Goal: Task Accomplishment & Management: Use online tool/utility

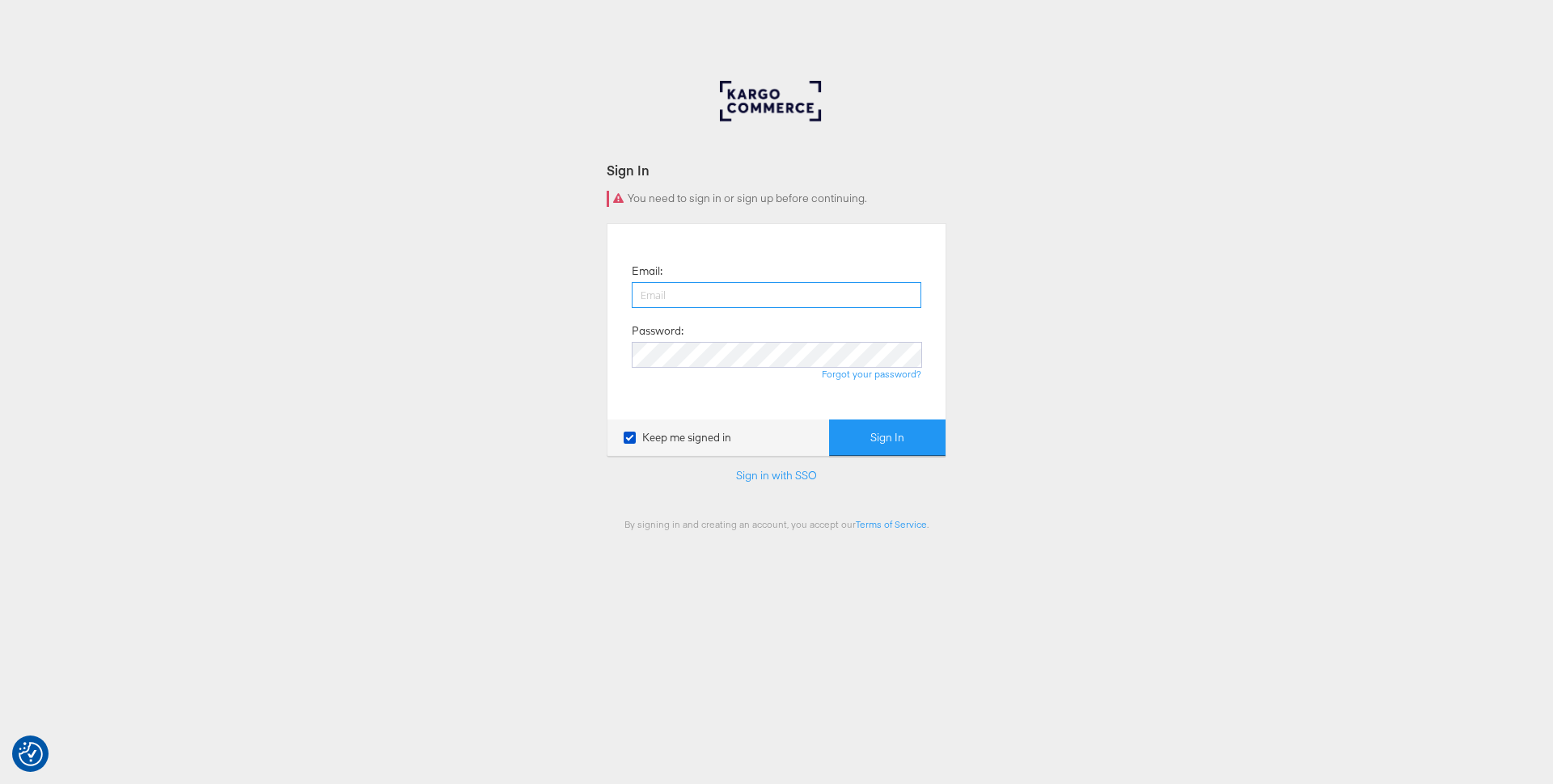
type input "nigel.oconnor@kargo.com"
click at [903, 430] on button "Sign In" at bounding box center [887, 438] width 117 height 37
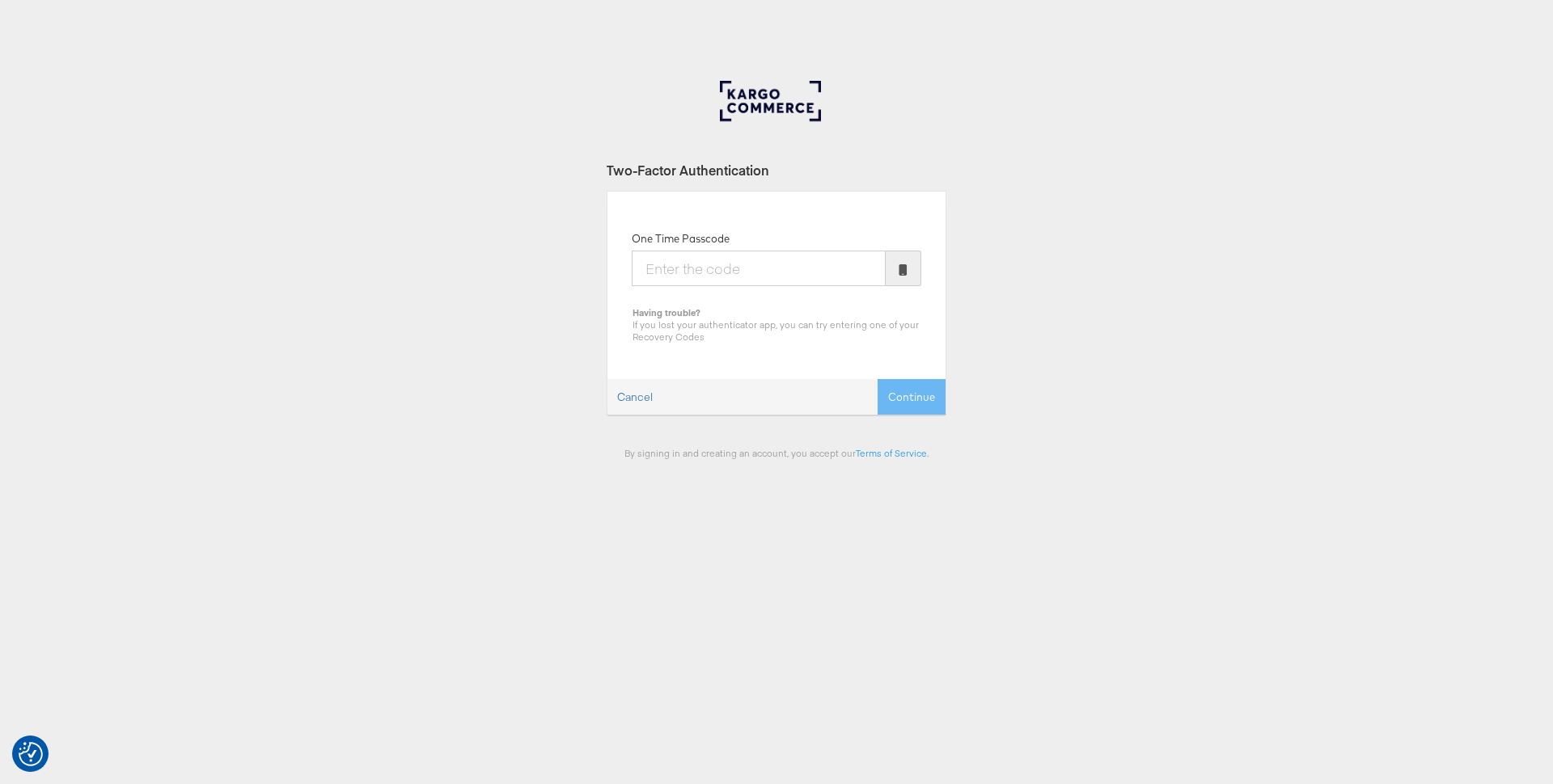
click at [804, 273] on input "One Time Passcode" at bounding box center [759, 268] width 254 height 36
type input "431531"
click at [877, 380] on button "Continue" at bounding box center [911, 398] width 68 height 37
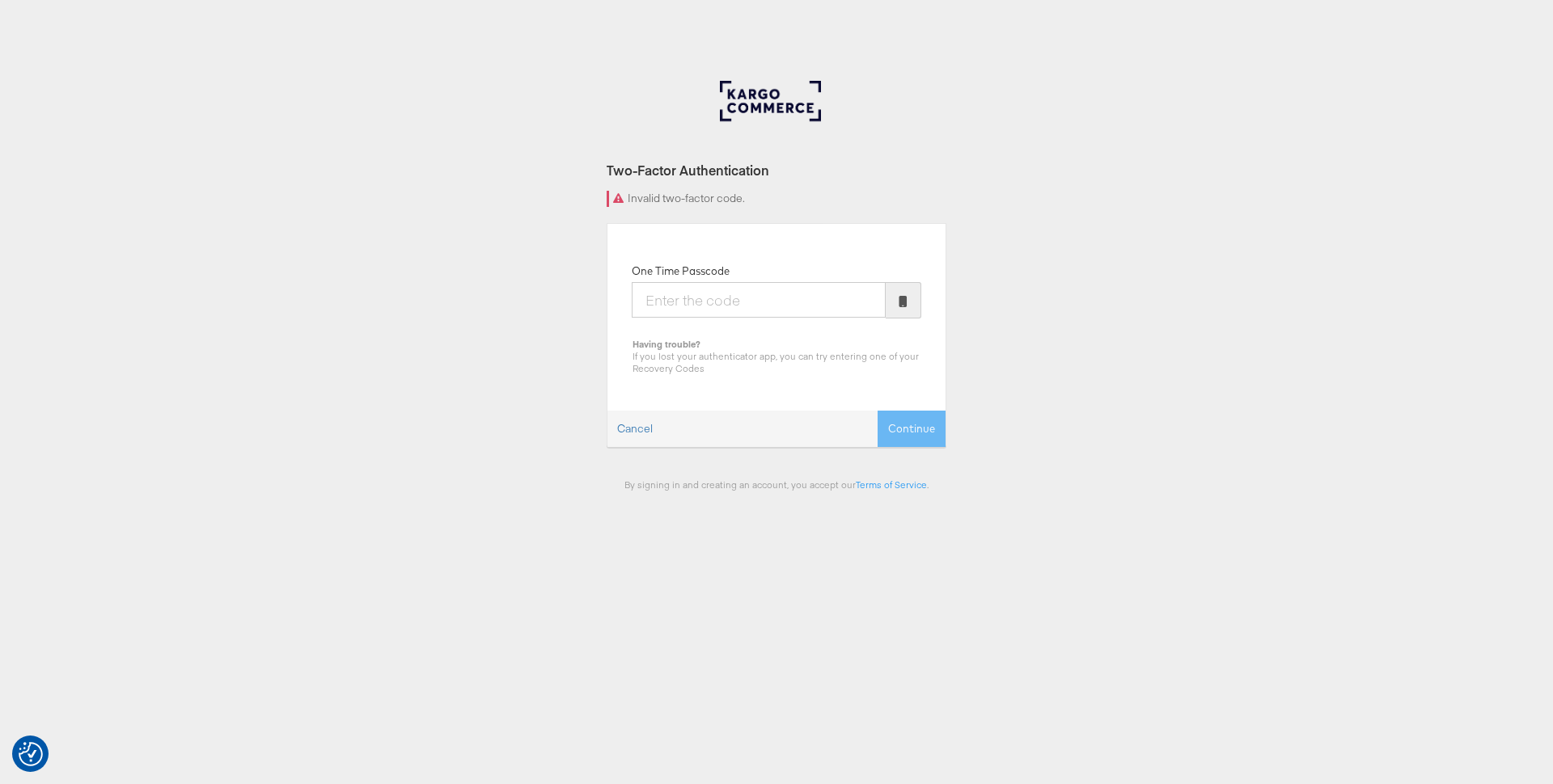
click at [730, 302] on input "One Time Passcode" at bounding box center [759, 299] width 254 height 36
type input "766339"
click at [877, 411] on button "Continue" at bounding box center [911, 429] width 68 height 37
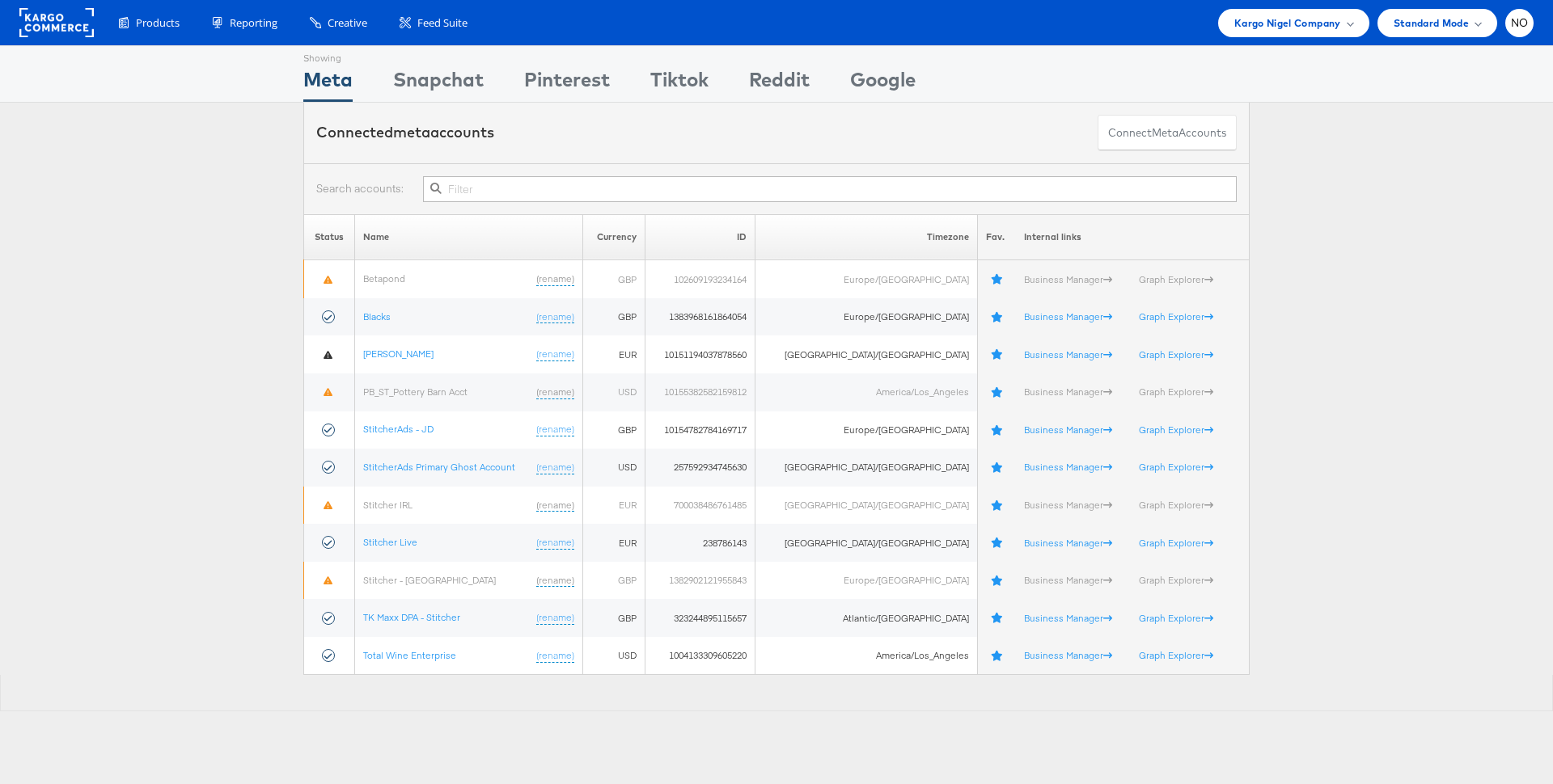
scroll to position [26, 0]
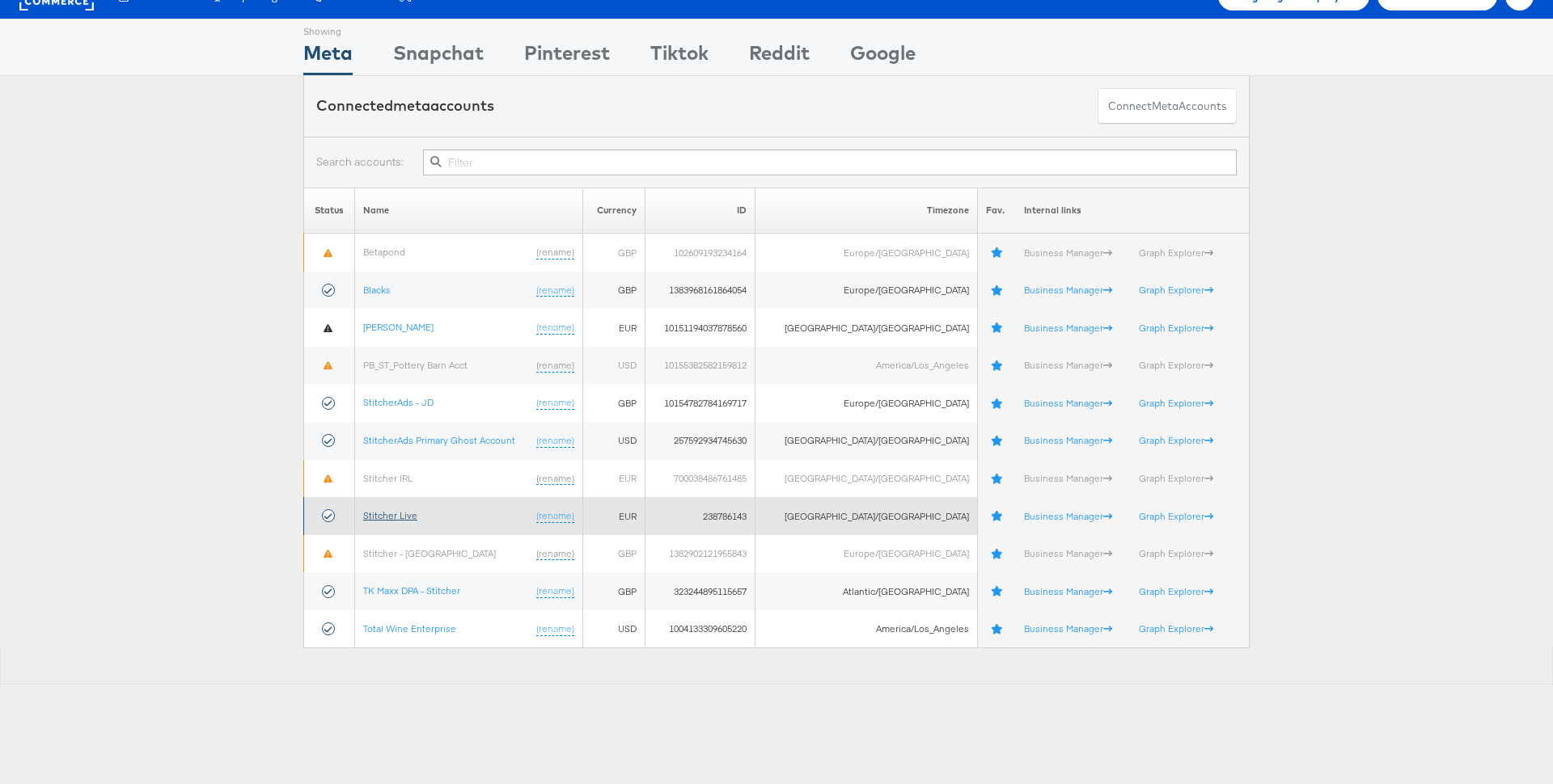
click at [380, 511] on link "Stitcher Live" at bounding box center [390, 515] width 54 height 12
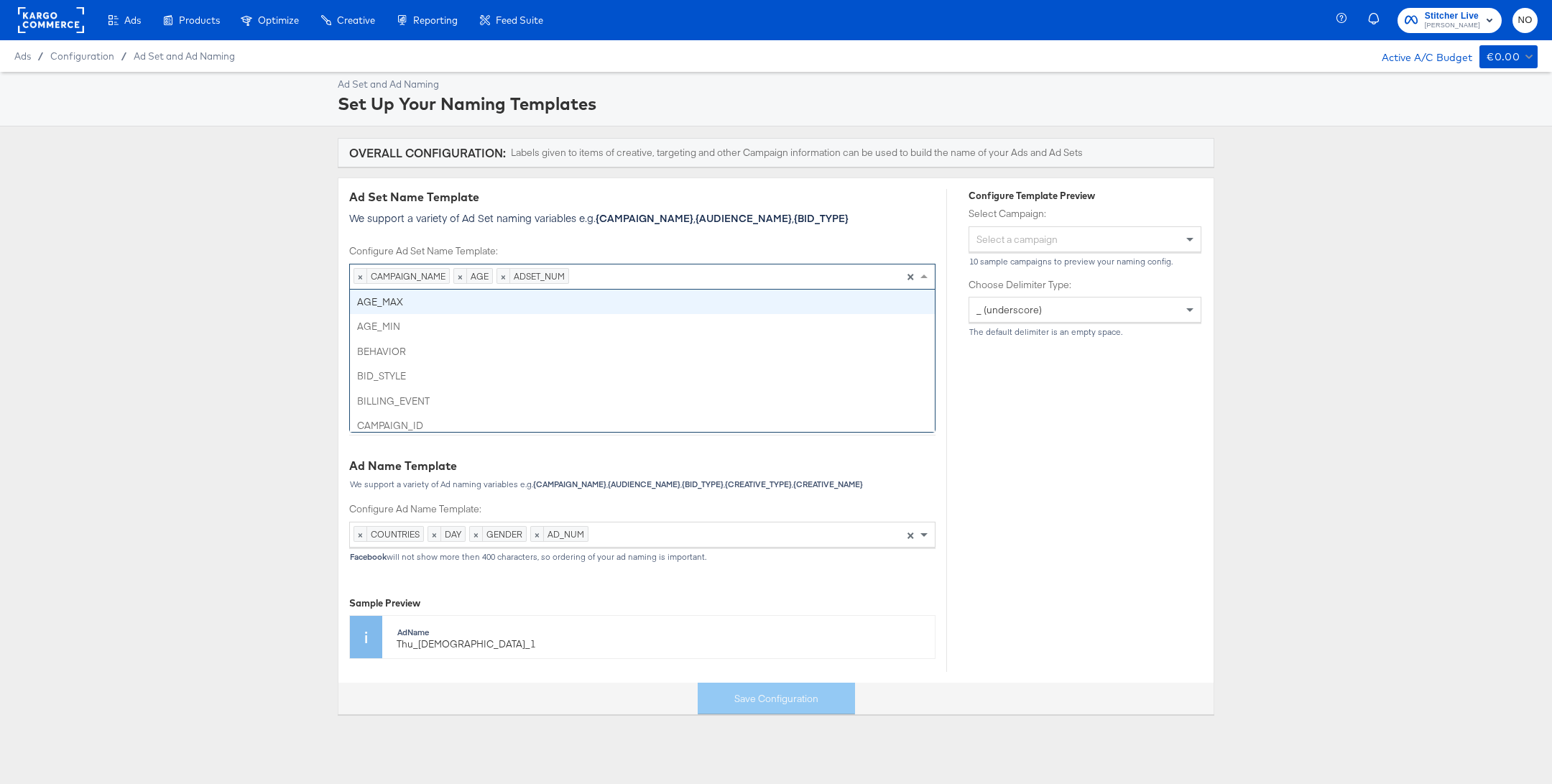
click at [632, 278] on div "× CAMPAIGN_NAME × AGE × ADSET_NUM Press backspace to remove ADSET_NUM ×" at bounding box center [642, 276] width 586 height 26
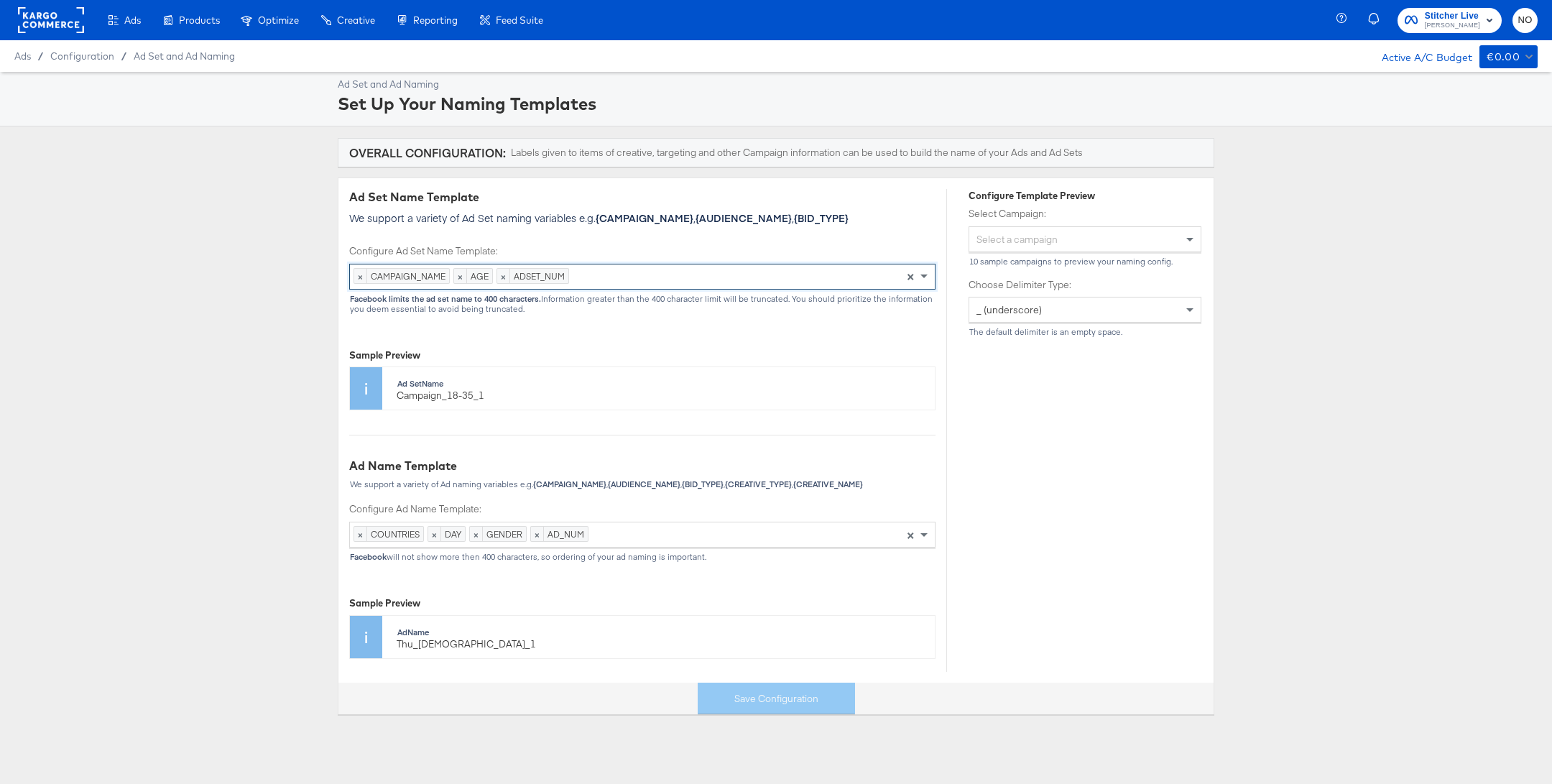
click at [645, 281] on div "× CAMPAIGN_NAME × AGE × ADSET_NUM Press backspace to remove ADSET_NUM ×" at bounding box center [642, 276] width 586 height 26
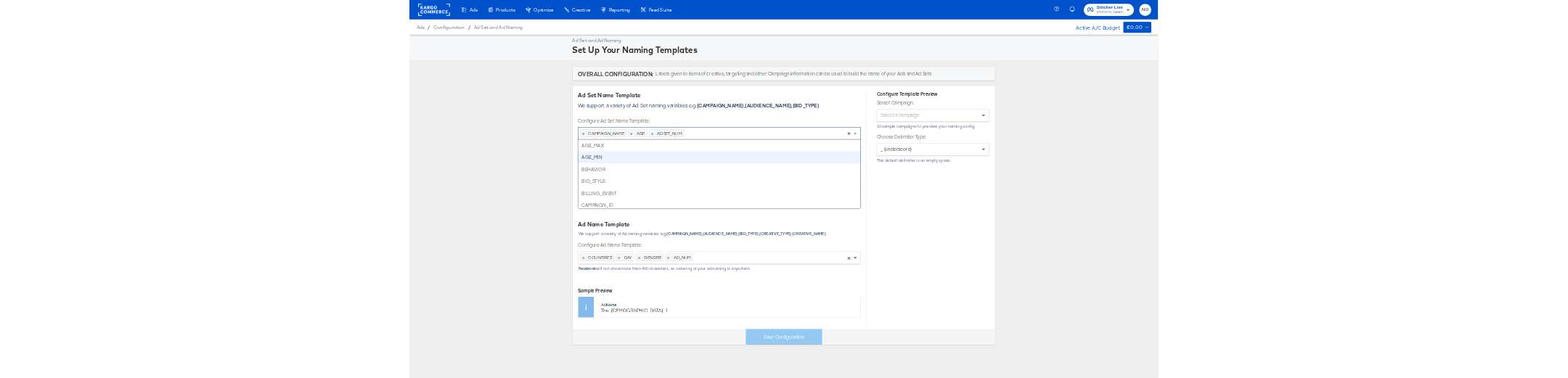
scroll to position [25, 0]
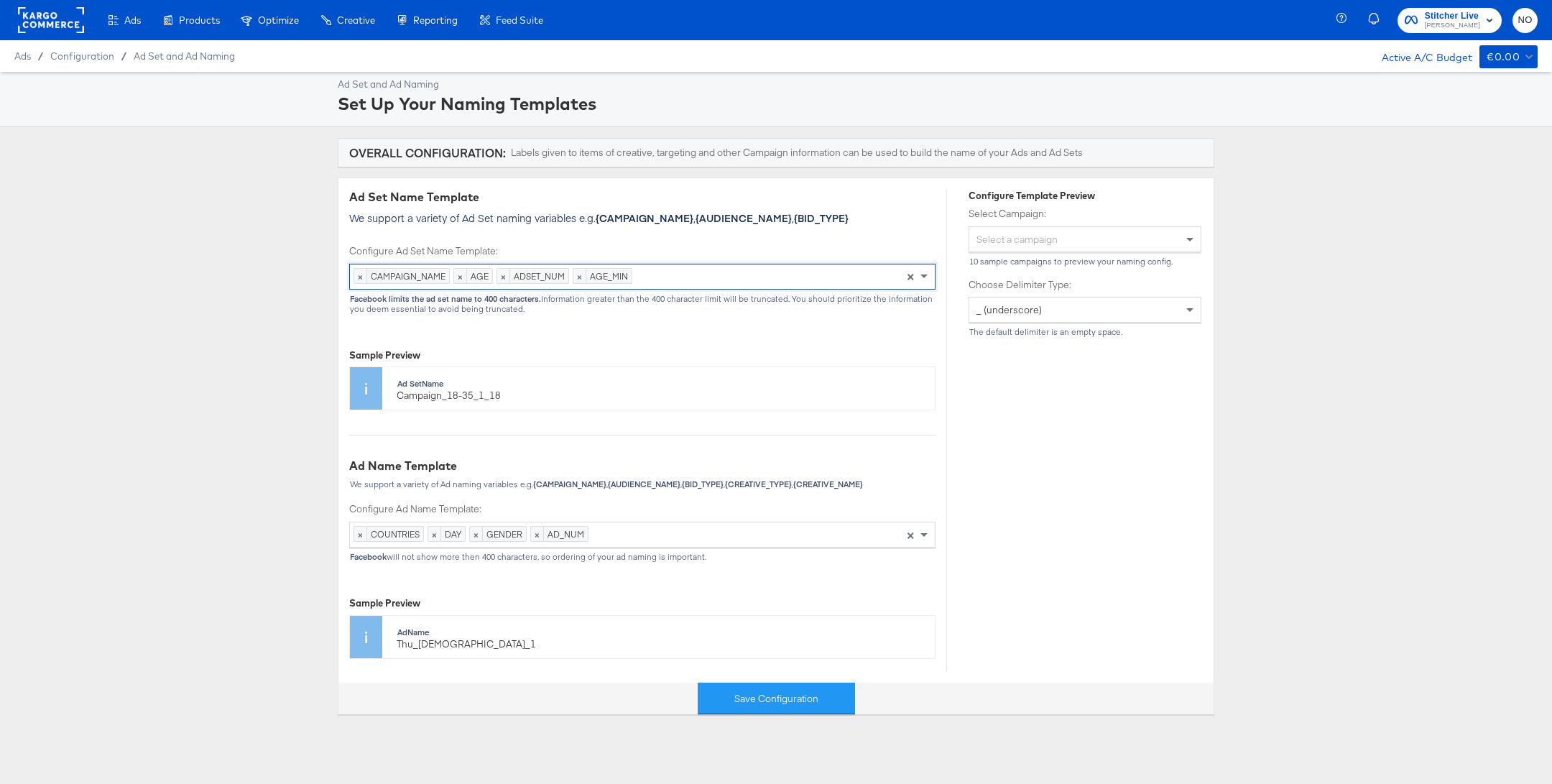
drag, startPoint x: 748, startPoint y: 702, endPoint x: 508, endPoint y: 688, distance: 240.4
click at [686, 694] on div "Save Configuration" at bounding box center [775, 699] width 875 height 32
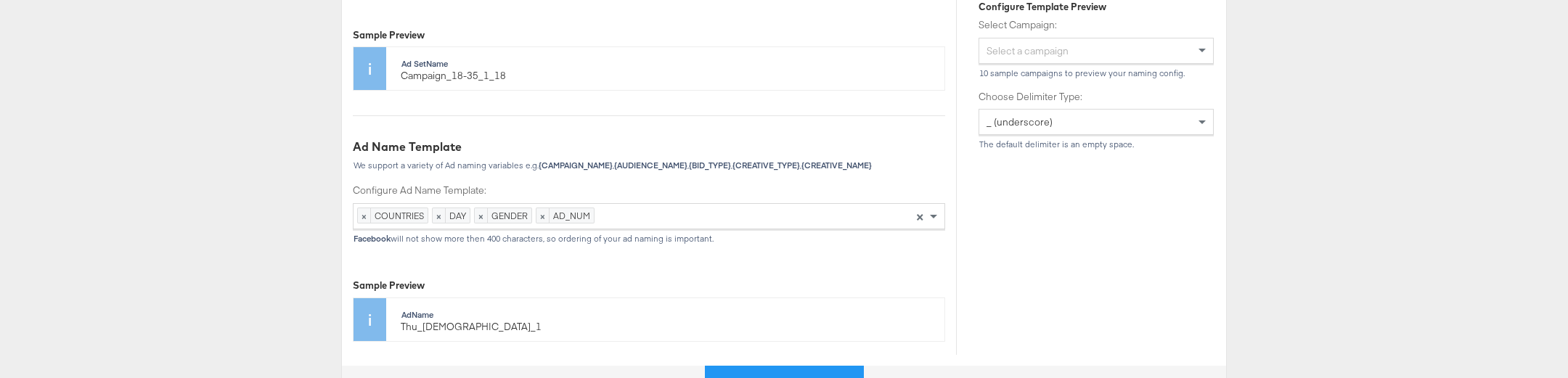
scroll to position [407, 0]
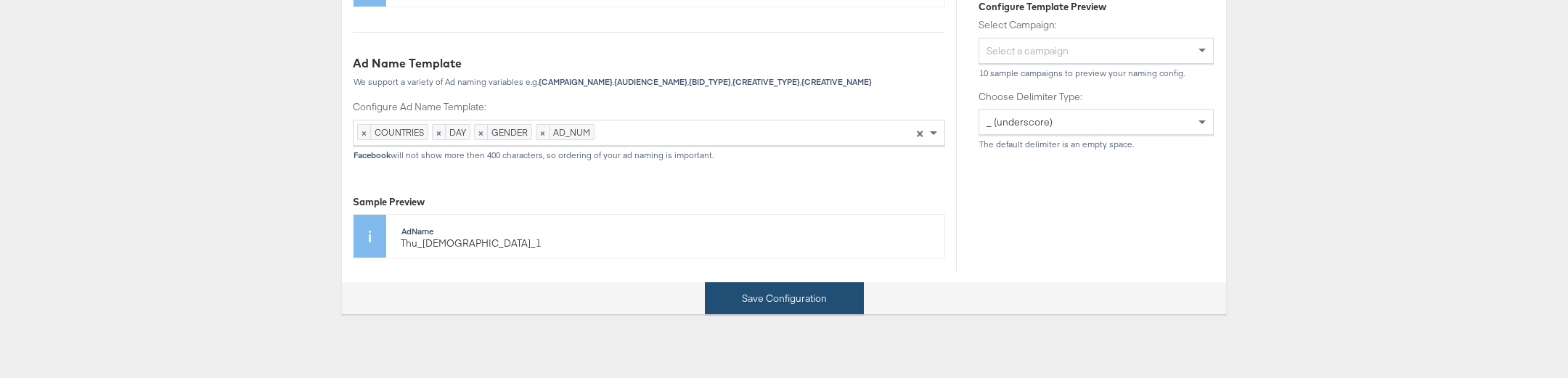
click at [786, 292] on button "Save Configuration" at bounding box center [784, 299] width 159 height 33
